Goal: Task Accomplishment & Management: Manage account settings

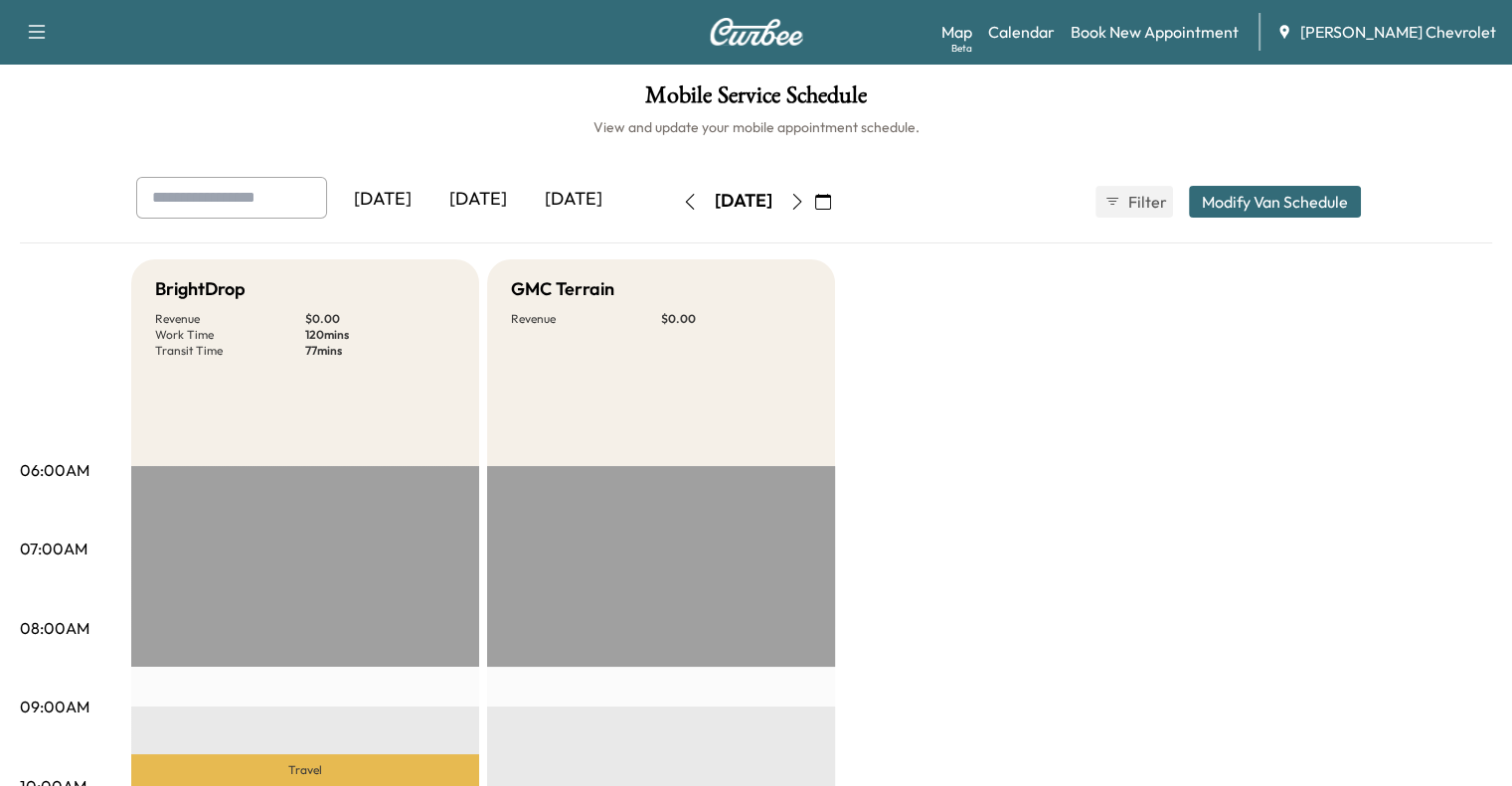
click at [831, 208] on icon "button" at bounding box center [823, 202] width 16 height 16
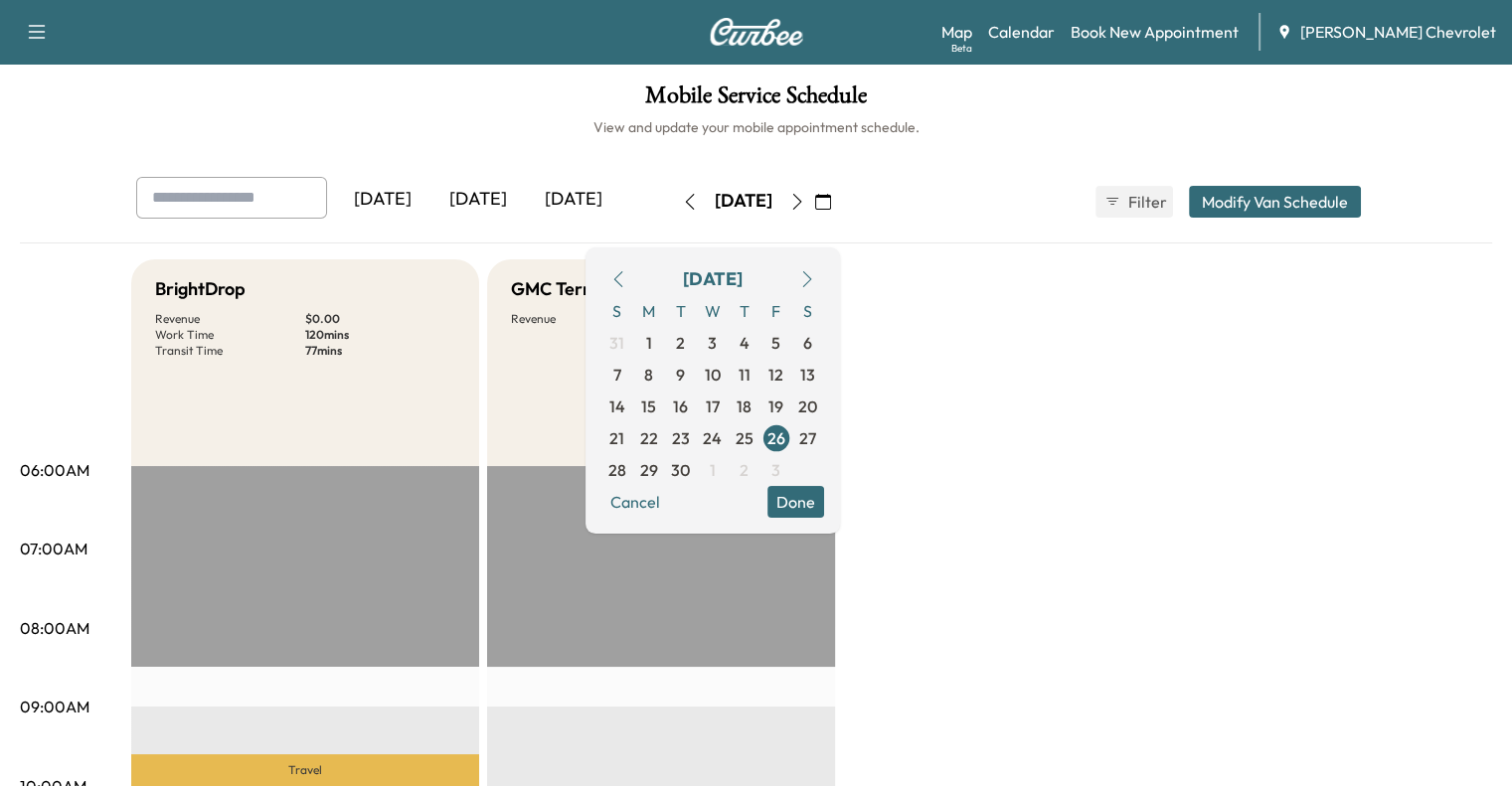
click at [815, 278] on icon "button" at bounding box center [807, 280] width 16 height 16
click at [664, 372] on span "6" at bounding box center [649, 375] width 32 height 32
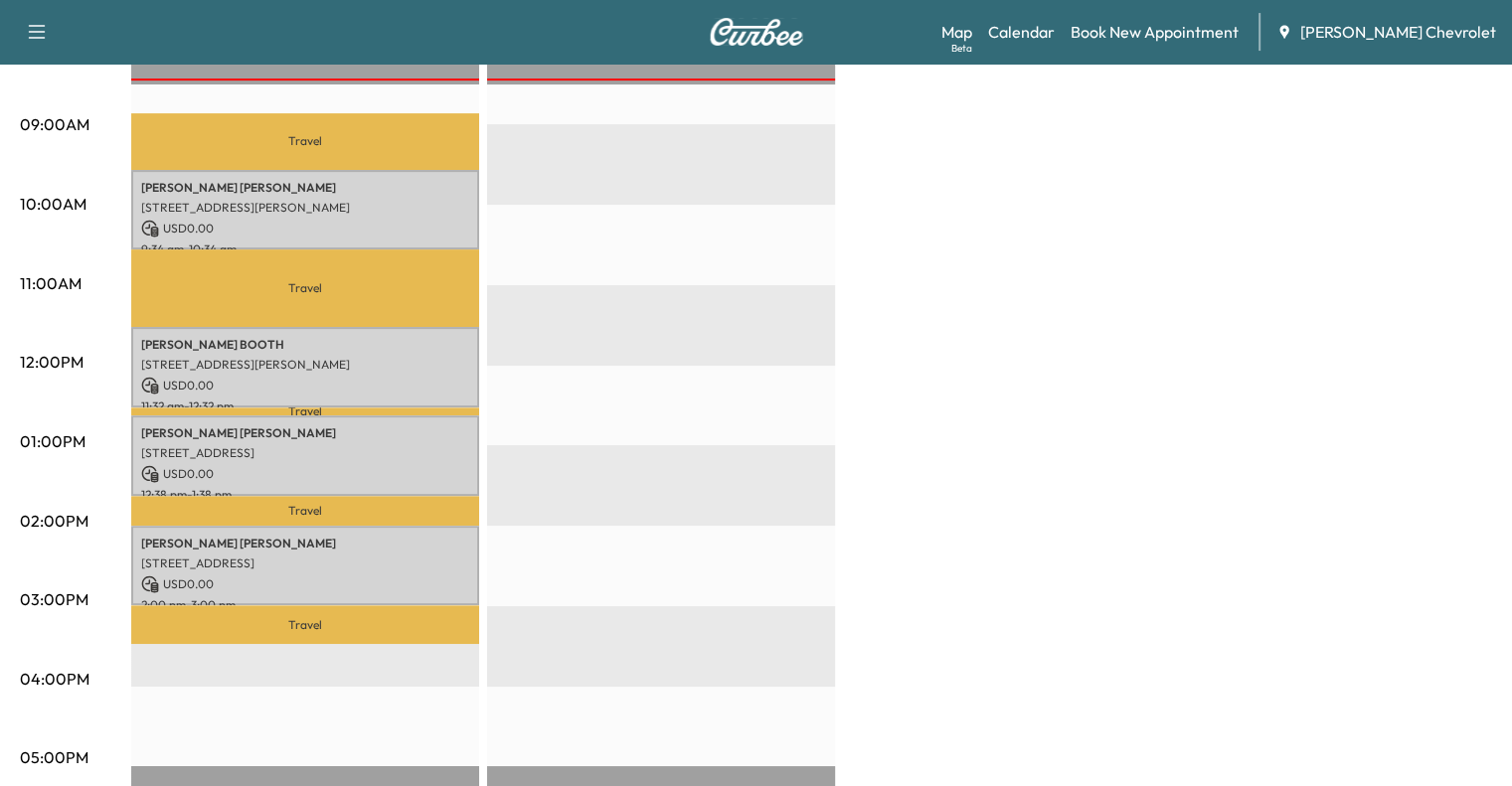
scroll to position [497, 0]
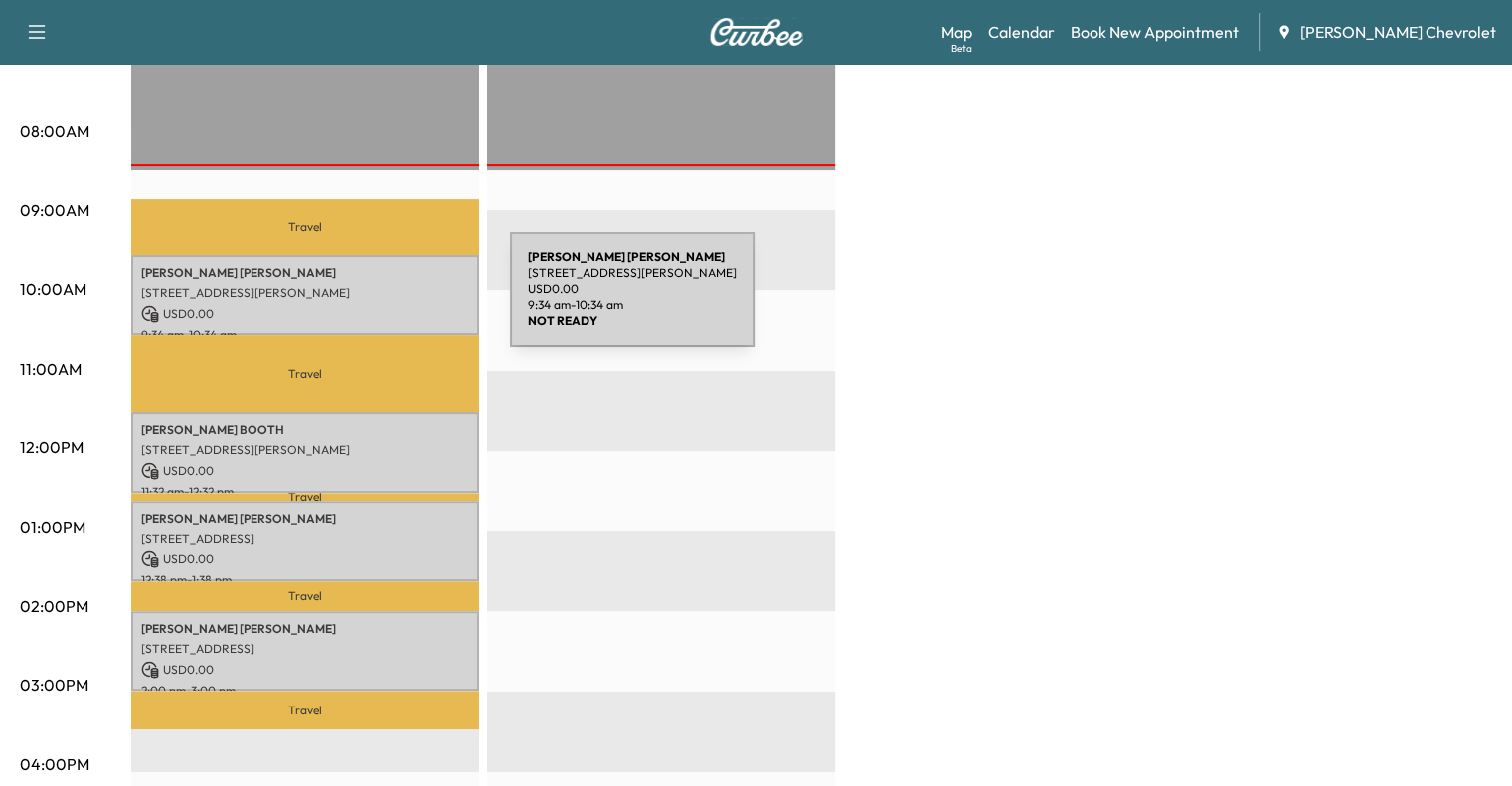
click at [363, 305] on p "USD 0.00" at bounding box center [305, 314] width 328 height 18
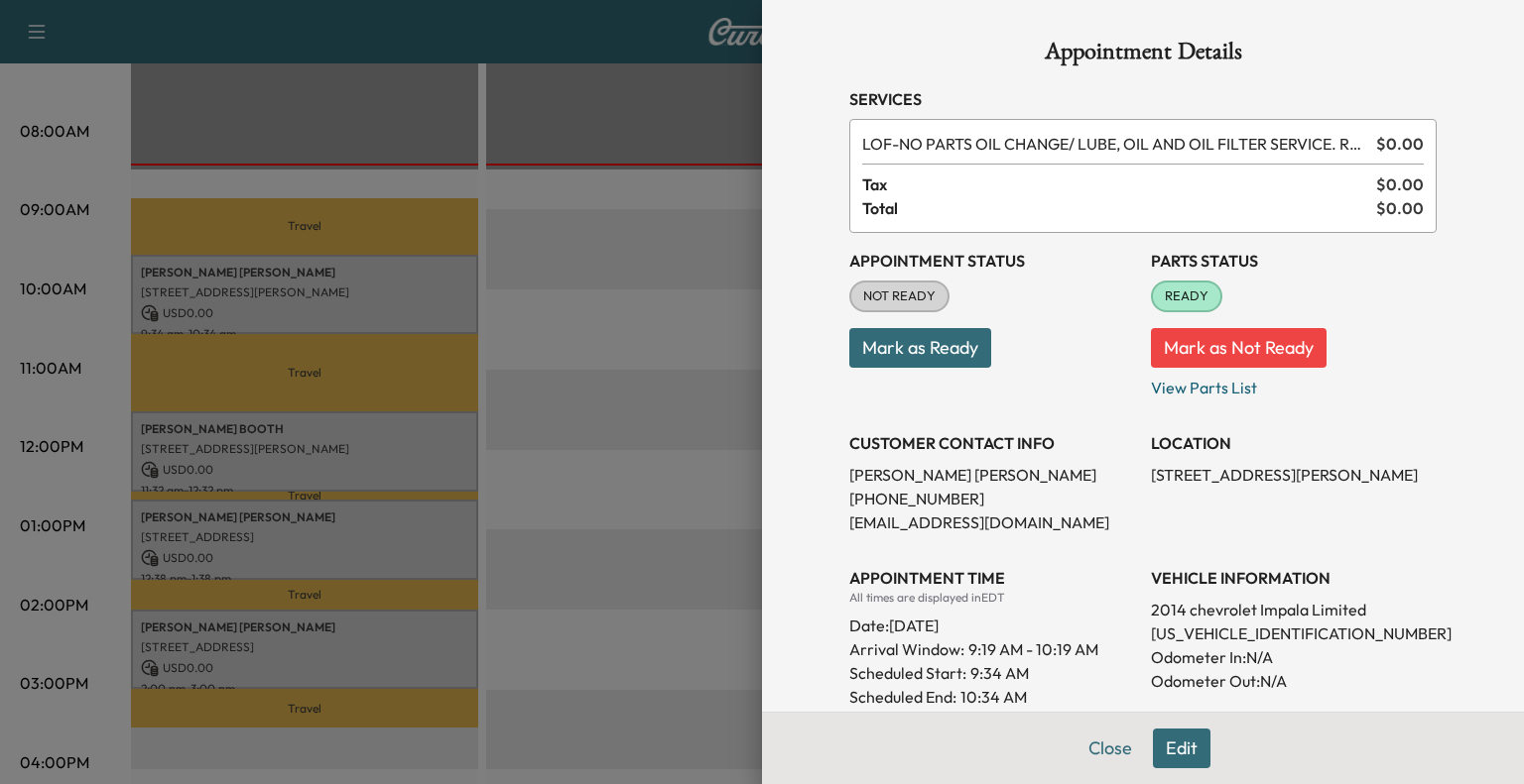
click at [963, 352] on button "Mark as Ready" at bounding box center [919, 348] width 142 height 40
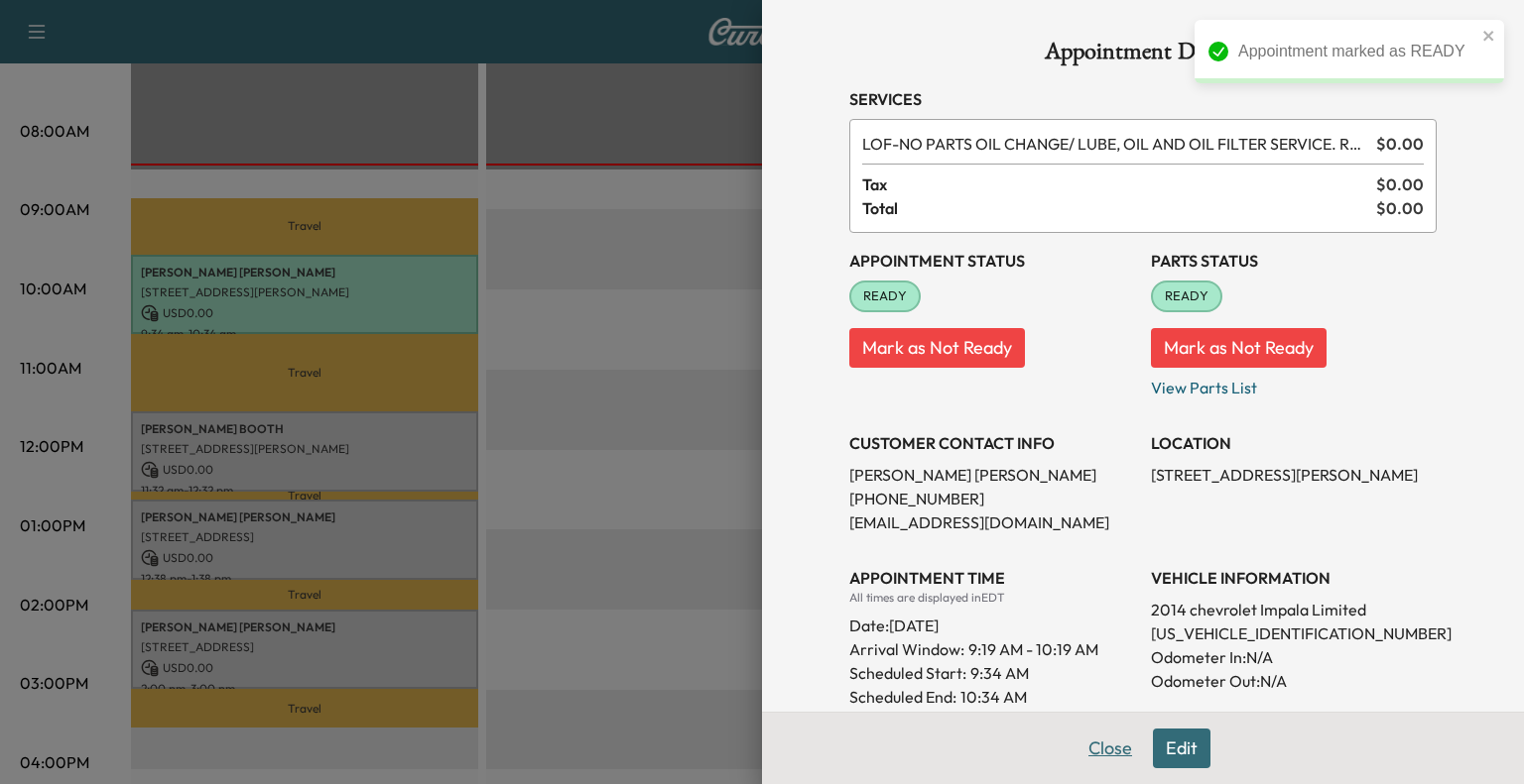
click at [1100, 750] on button "Close" at bounding box center [1110, 748] width 69 height 40
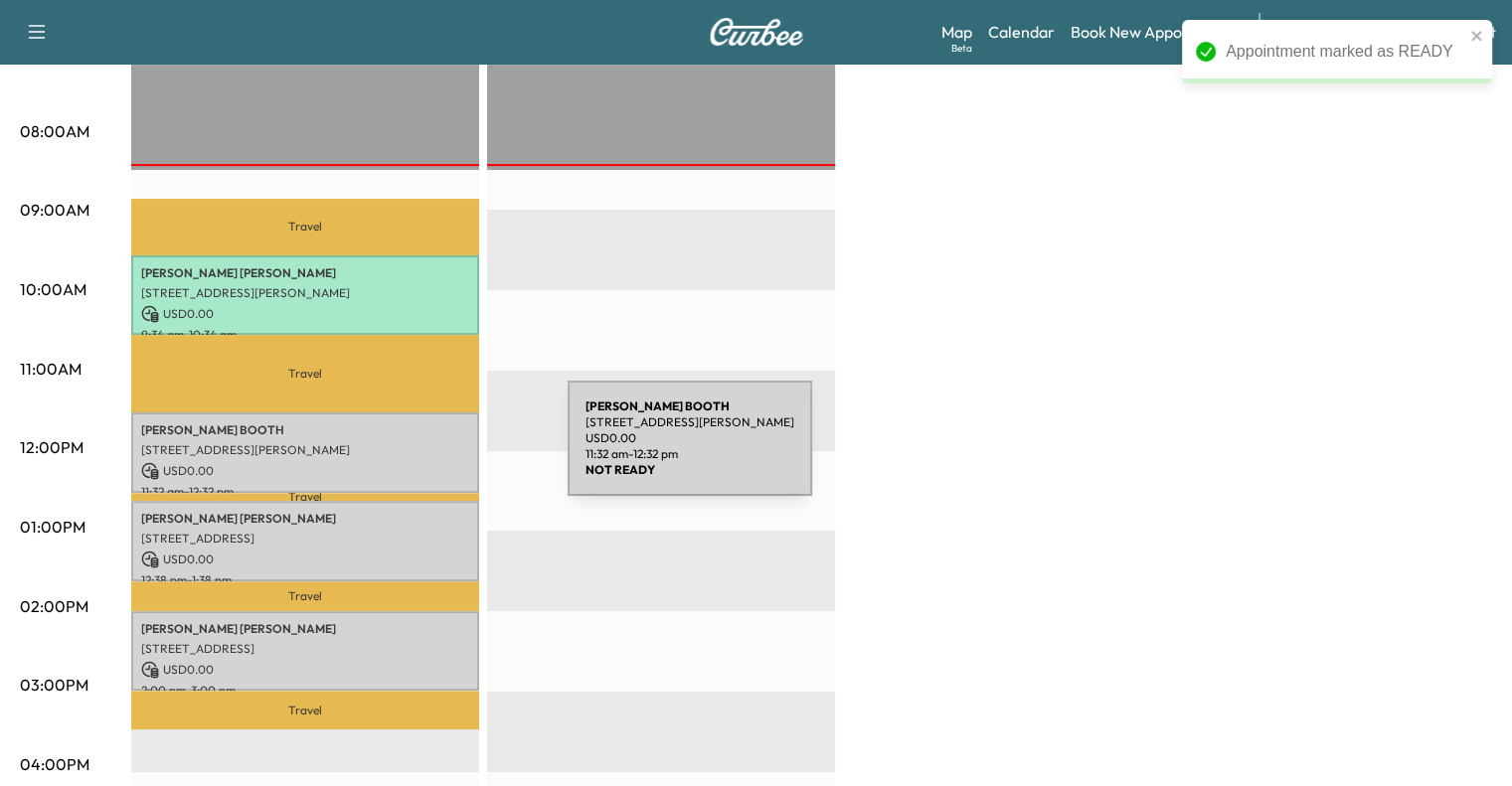
click at [418, 453] on div "[PERSON_NAME] [STREET_ADDRESS][PERSON_NAME][PERSON_NAME] USD 0.00 11:32 am - 12…" at bounding box center [305, 453] width 348 height 81
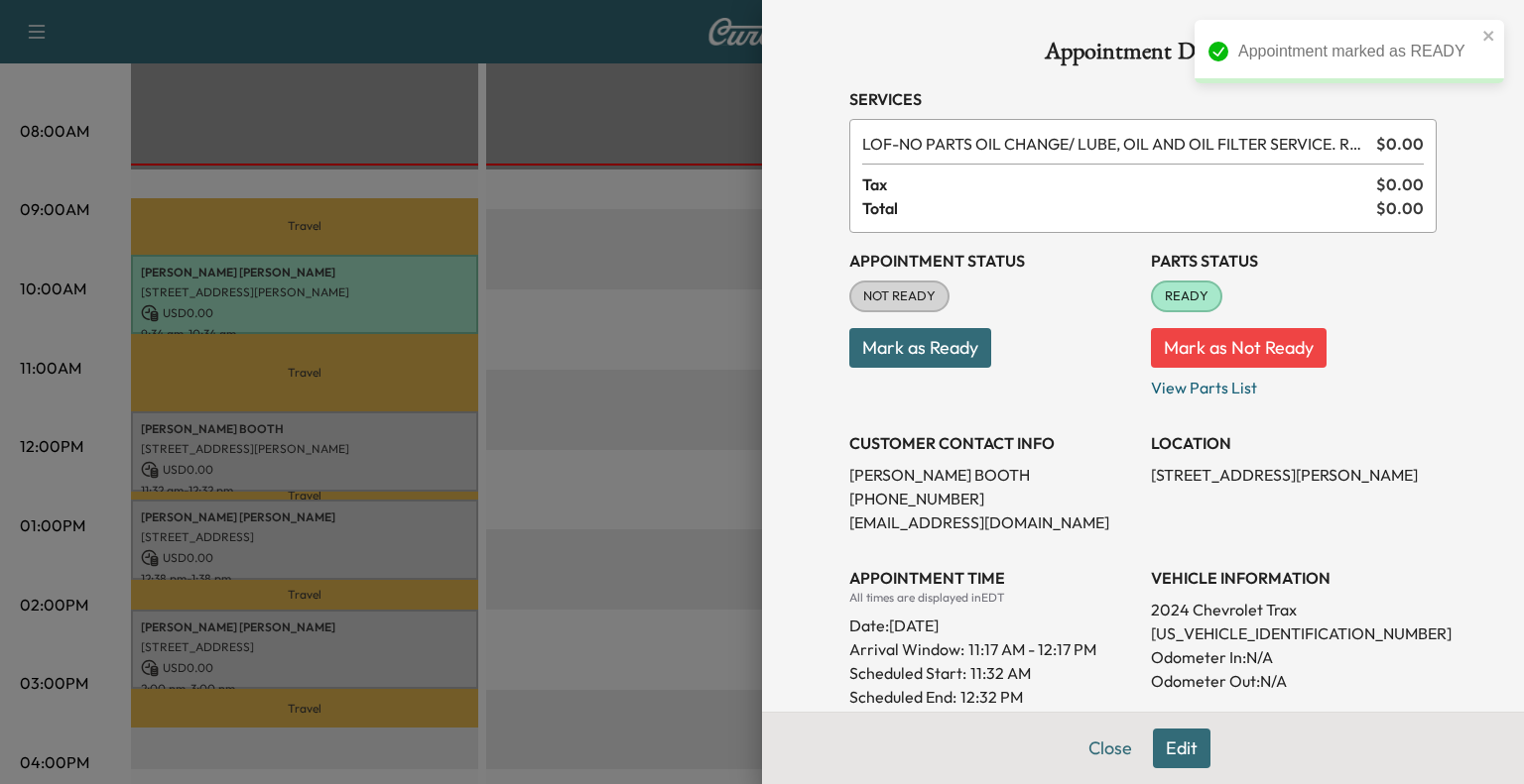
click at [955, 357] on button "Mark as Ready" at bounding box center [919, 348] width 142 height 40
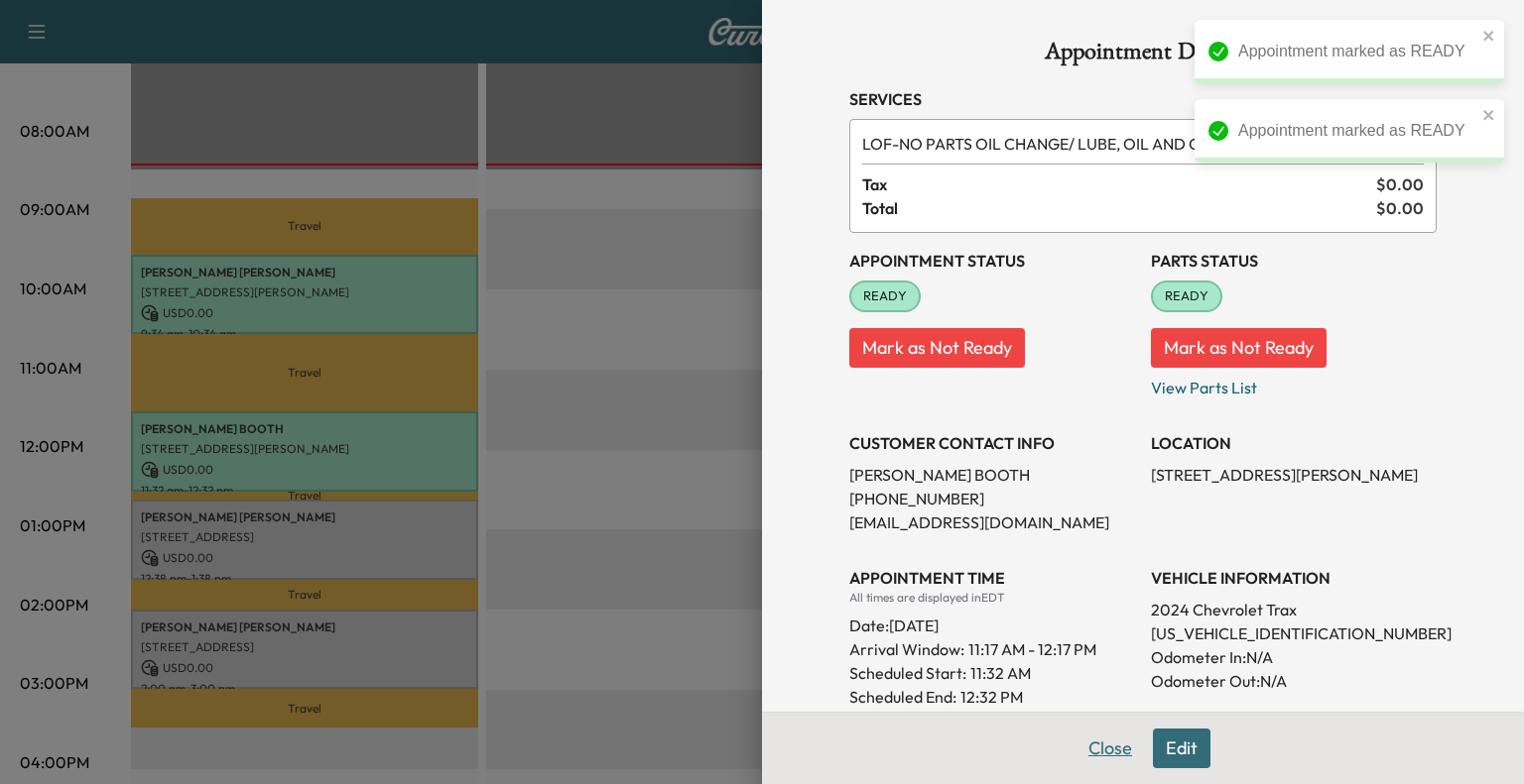
click at [1087, 744] on button "Close" at bounding box center [1110, 748] width 69 height 40
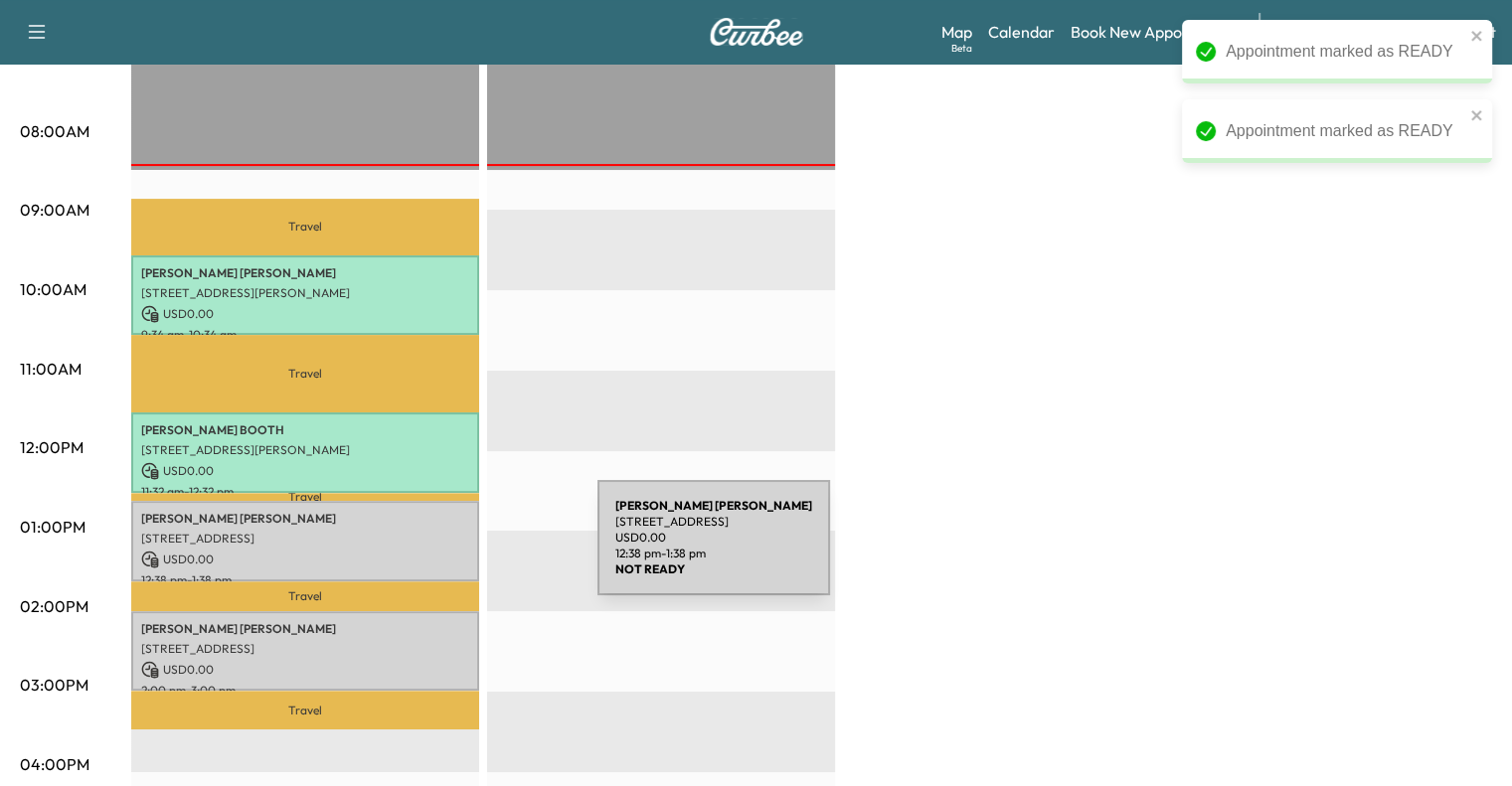
click at [447, 551] on p "USD 0.00" at bounding box center [305, 560] width 328 height 18
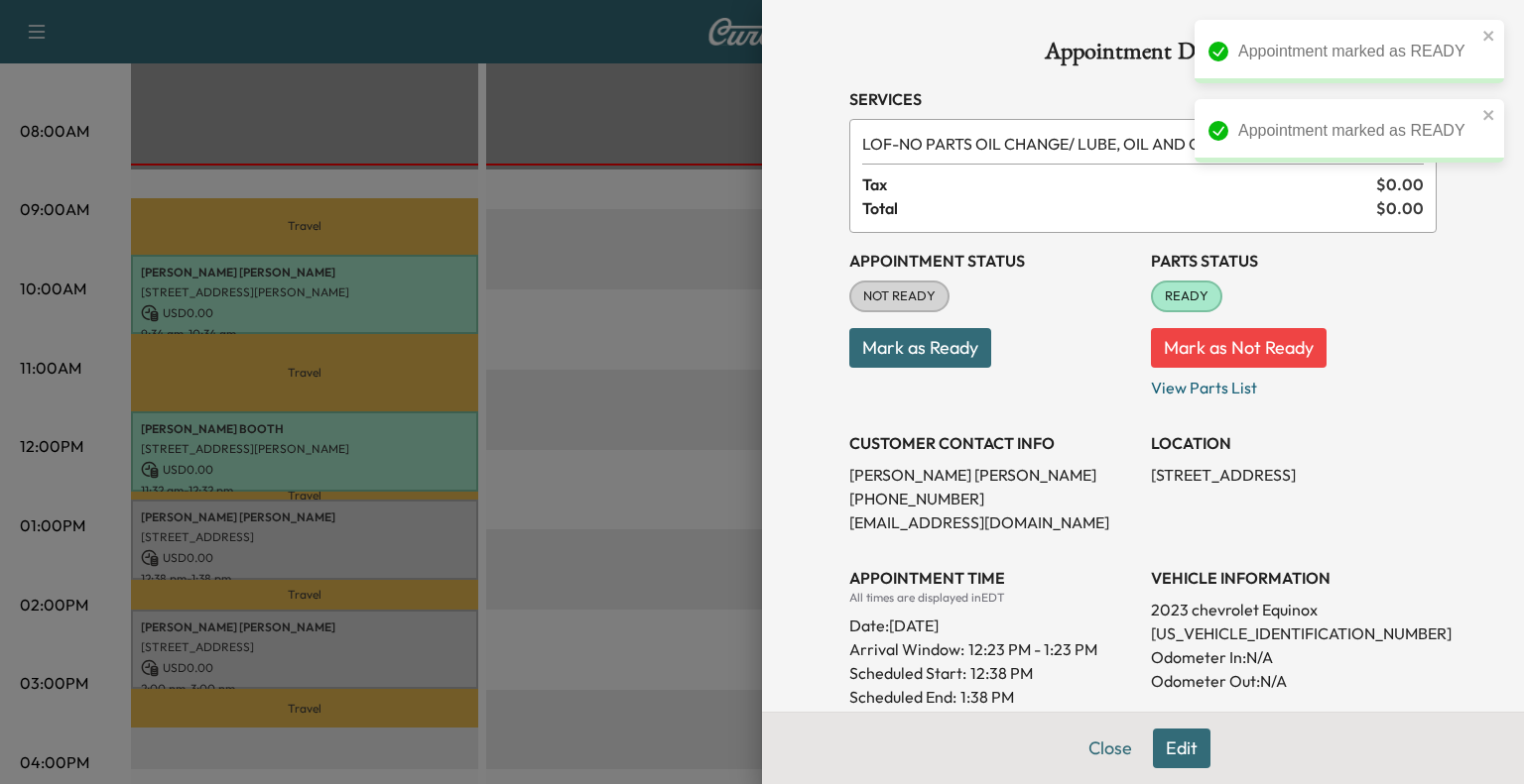
click at [956, 356] on button "Mark as Ready" at bounding box center [919, 348] width 142 height 40
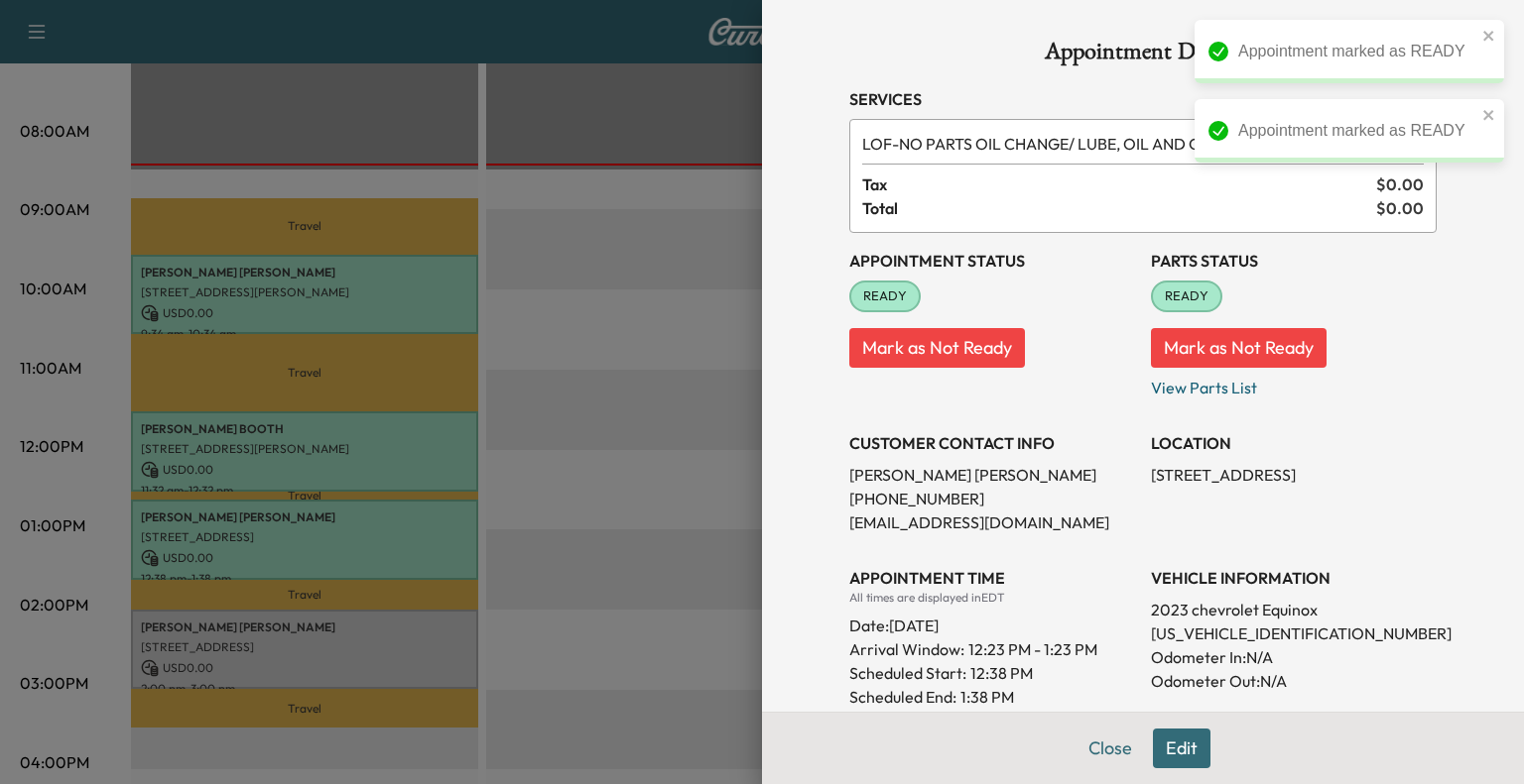
click at [1104, 751] on button "Close" at bounding box center [1110, 748] width 69 height 40
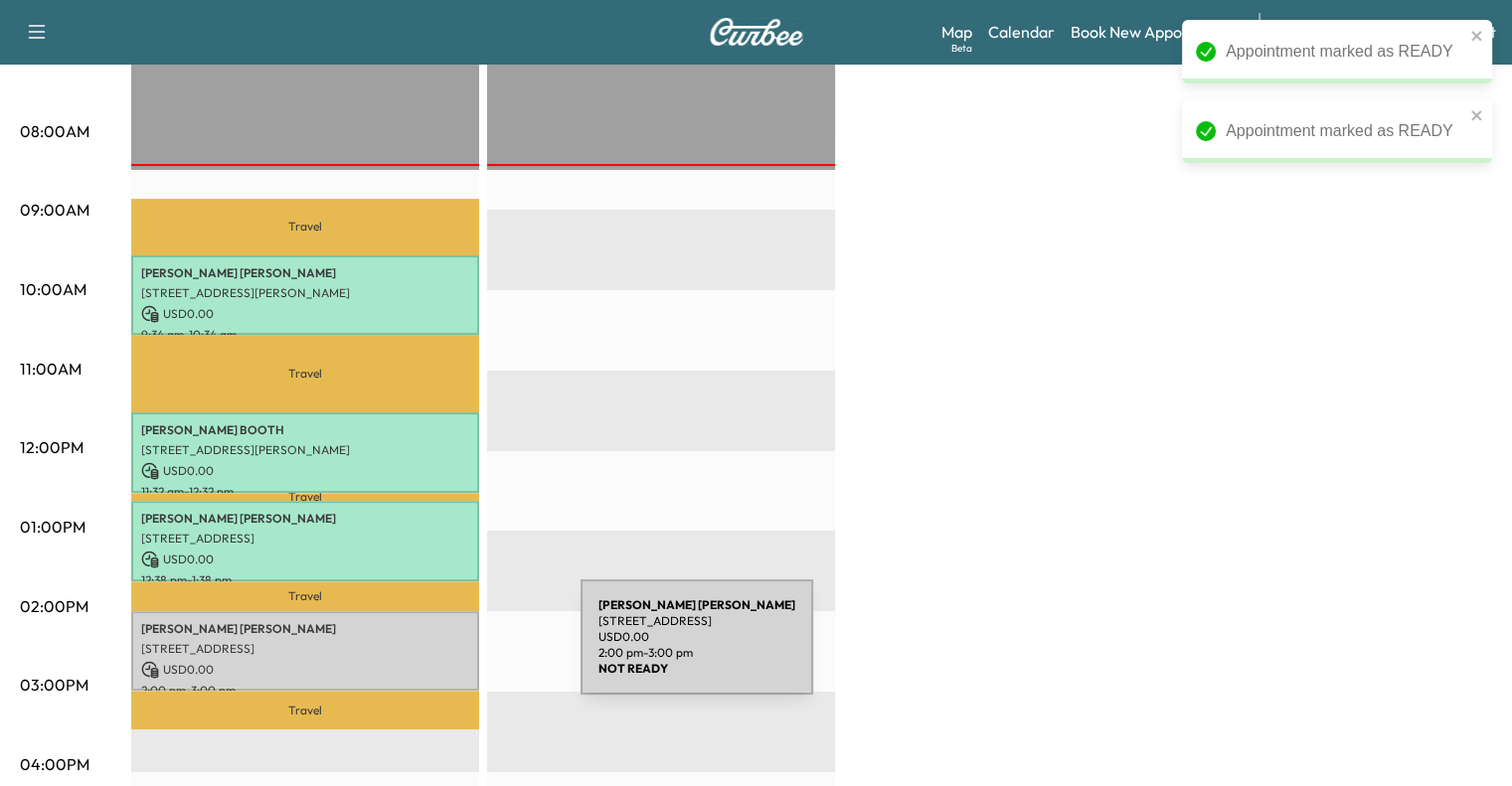
click at [432, 649] on div "[PERSON_NAME] [STREET_ADDRESS] USD 0.00 2:00 pm - 3:00 pm" at bounding box center [305, 651] width 348 height 81
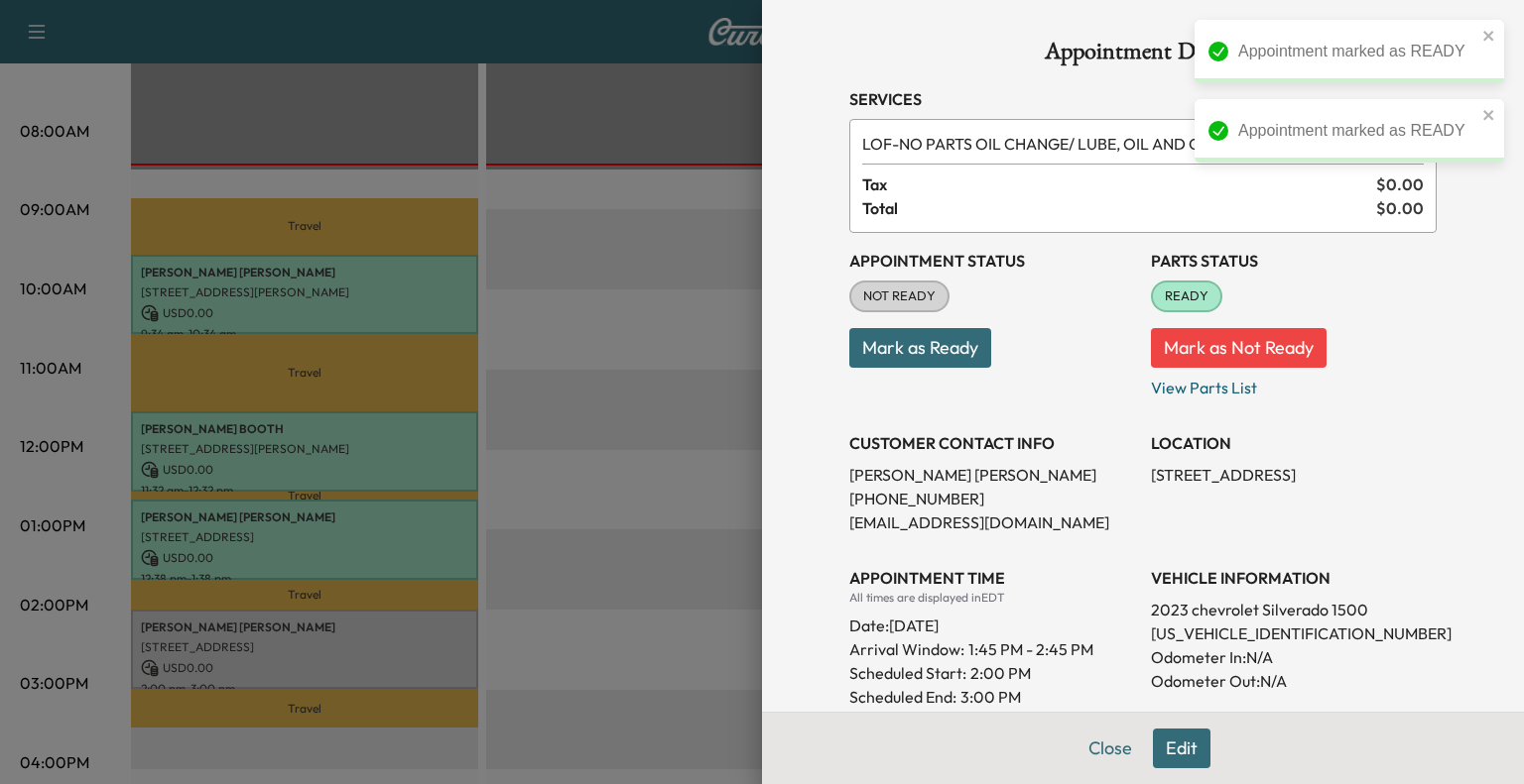
drag, startPoint x: 941, startPoint y: 354, endPoint x: 1059, endPoint y: 680, distance: 346.7
click at [943, 352] on button "Mark as Ready" at bounding box center [919, 348] width 142 height 40
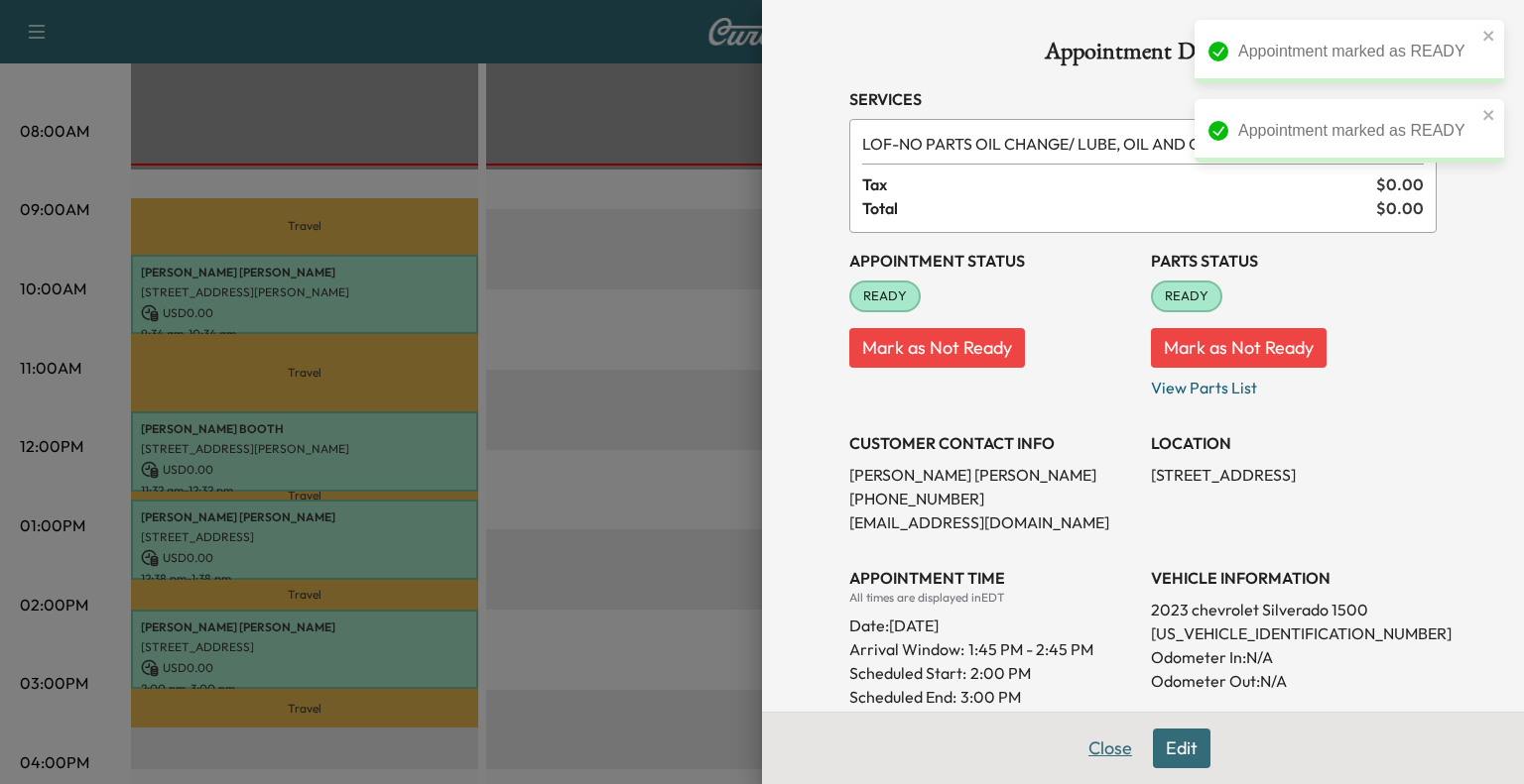
click at [1099, 758] on button "Close" at bounding box center [1110, 748] width 69 height 40
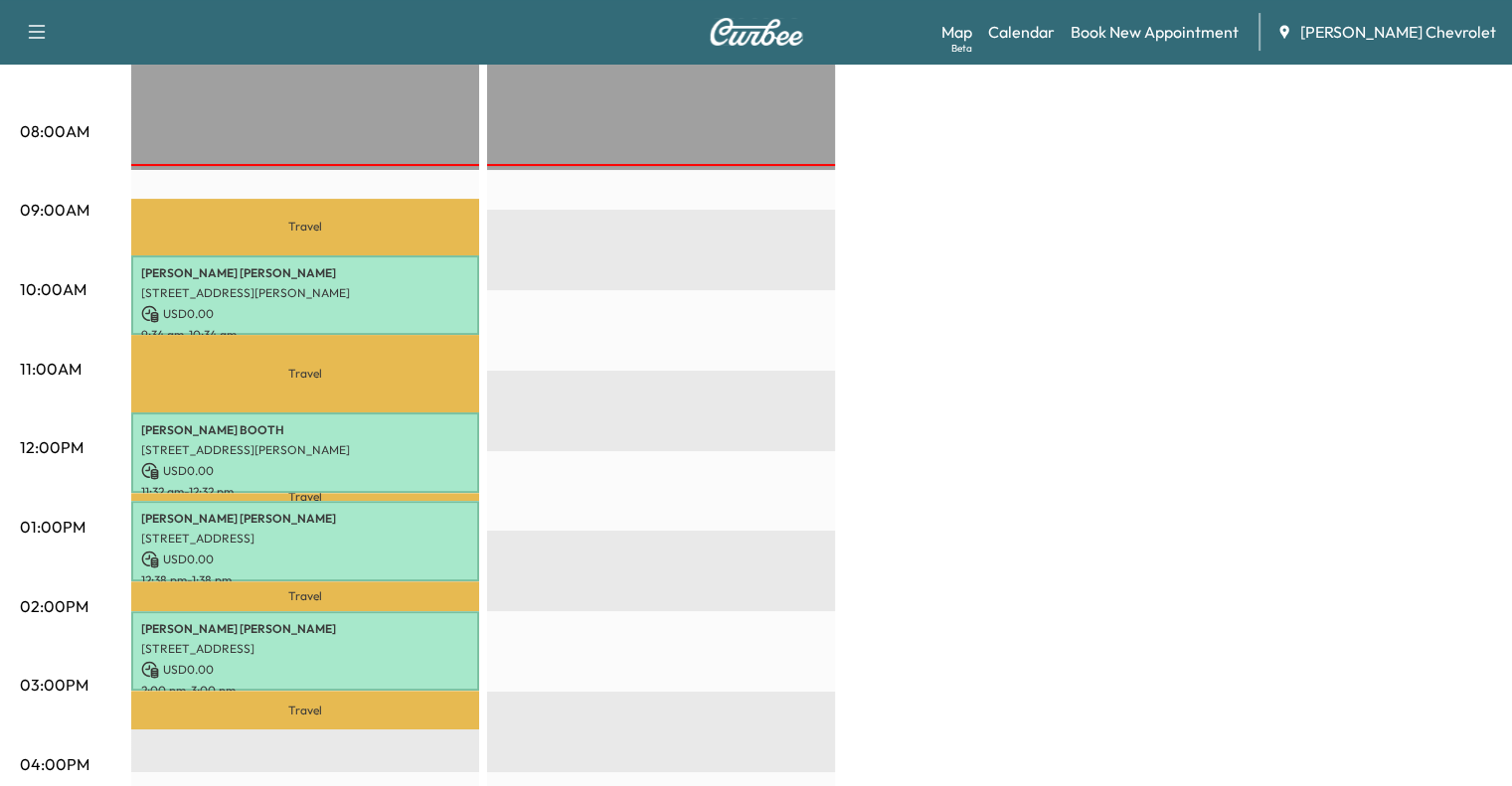
scroll to position [597, 0]
